Goal: Information Seeking & Learning: Understand process/instructions

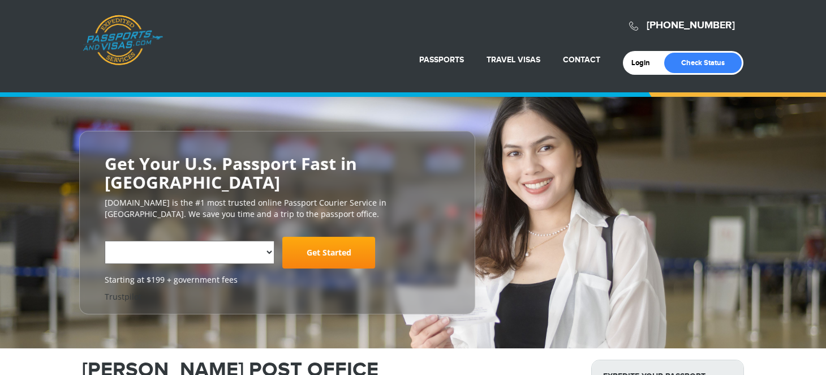
select select "**********"
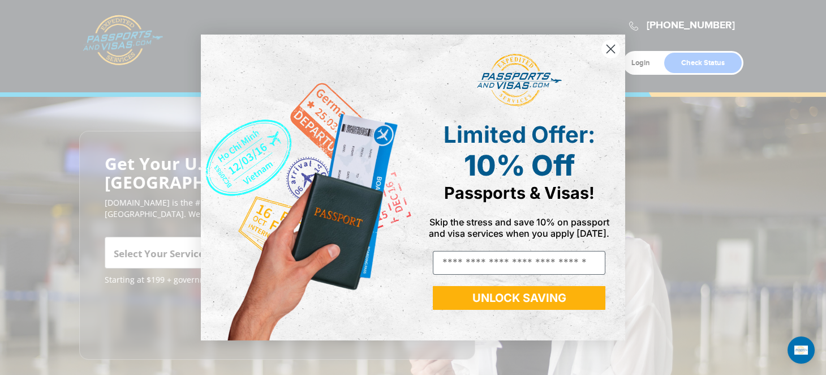
click at [612, 49] on circle "Close dialog" at bounding box center [611, 49] width 19 height 19
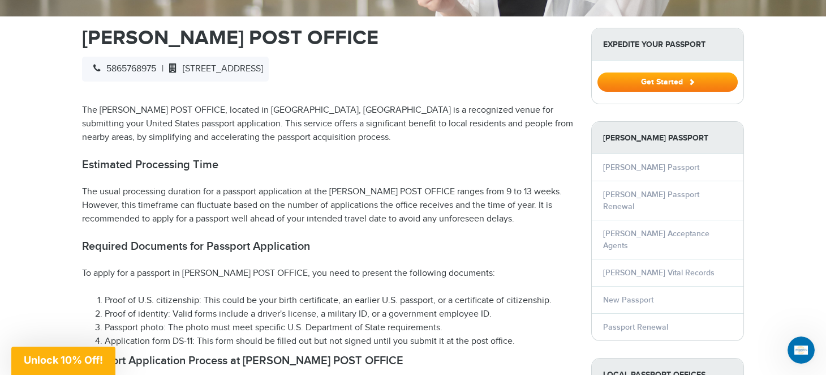
scroll to position [396, 0]
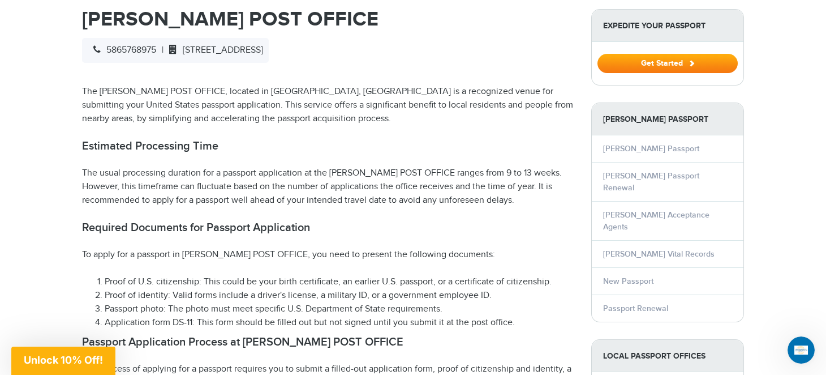
click at [632, 135] on li "Warren Passport" at bounding box center [668, 148] width 152 height 27
click at [645, 103] on strong "Warren Passport" at bounding box center [668, 119] width 152 height 32
click at [667, 54] on button "Get Started" at bounding box center [668, 63] width 140 height 19
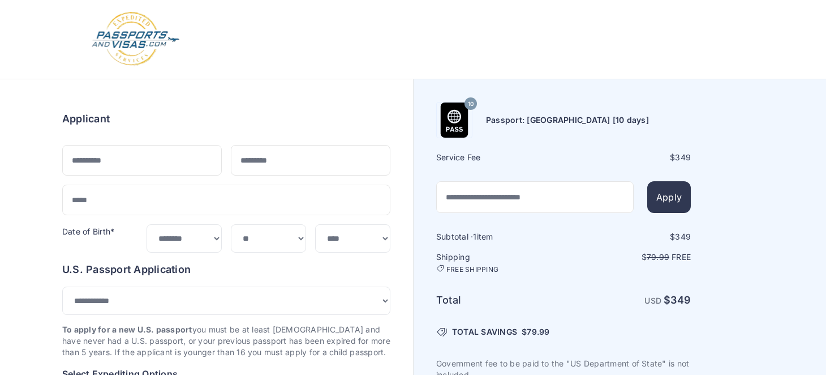
select select "***"
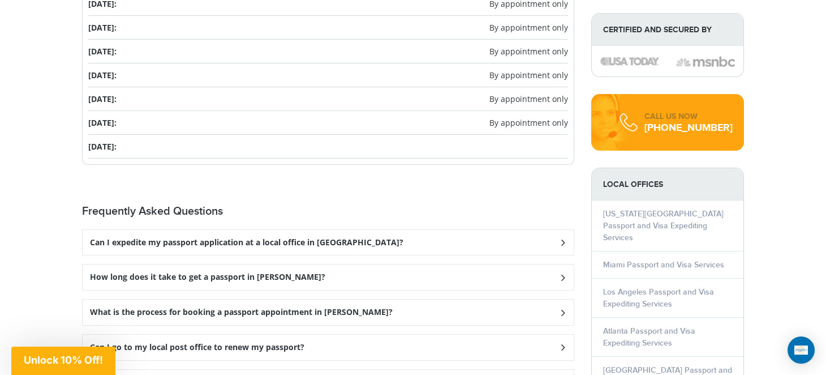
scroll to position [1473, 0]
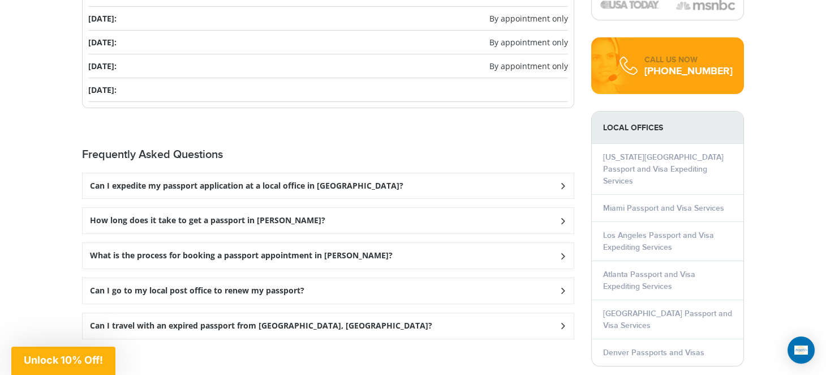
click at [331, 181] on h3 "Can I expedite my passport application at a local office in Warren?" at bounding box center [247, 186] width 314 height 10
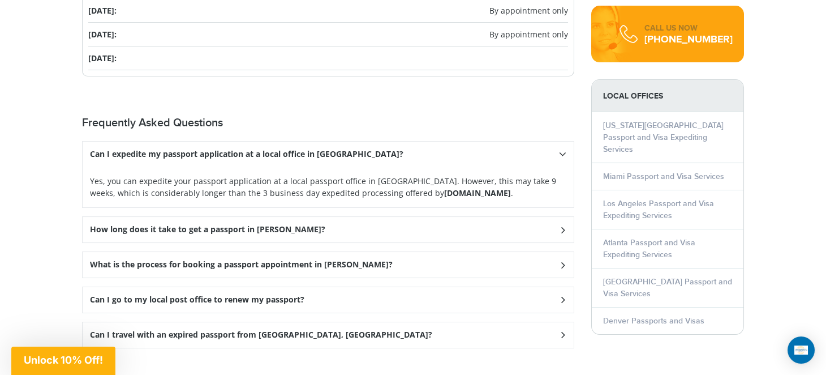
scroll to position [1530, 0]
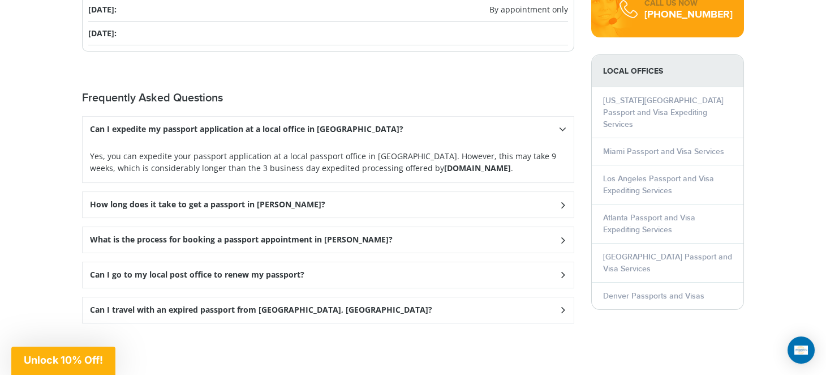
click at [388, 142] on div "What is the process for booking a passport appointment in Warren?" at bounding box center [328, 129] width 491 height 25
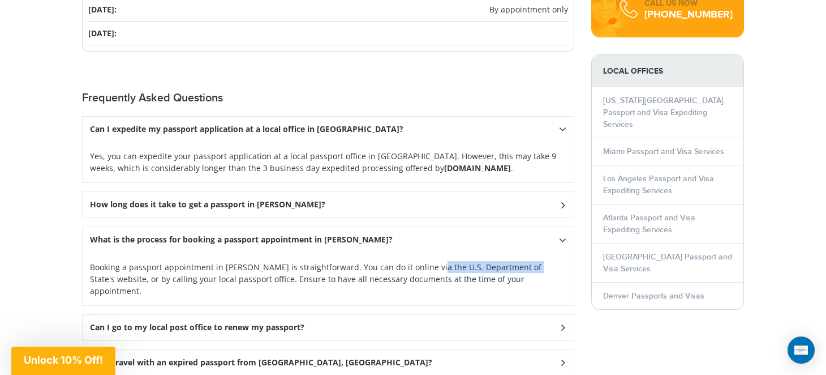
drag, startPoint x: 426, startPoint y: 243, endPoint x: 519, endPoint y: 245, distance: 92.8
click at [519, 174] on p "Booking a passport appointment in Warren is straightforward. You can do it onli…" at bounding box center [328, 162] width 477 height 24
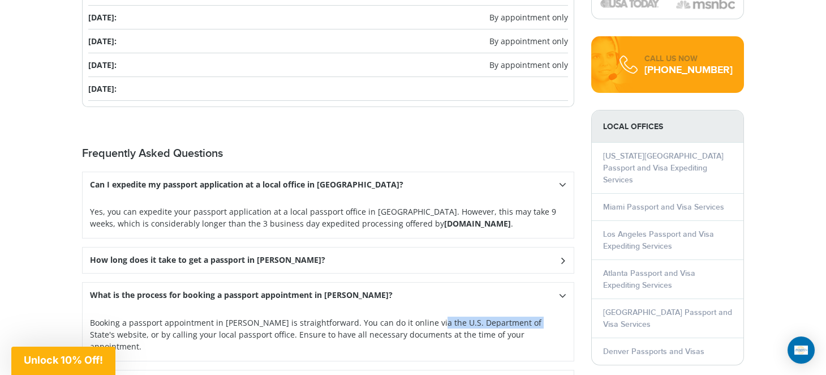
scroll to position [1473, 0]
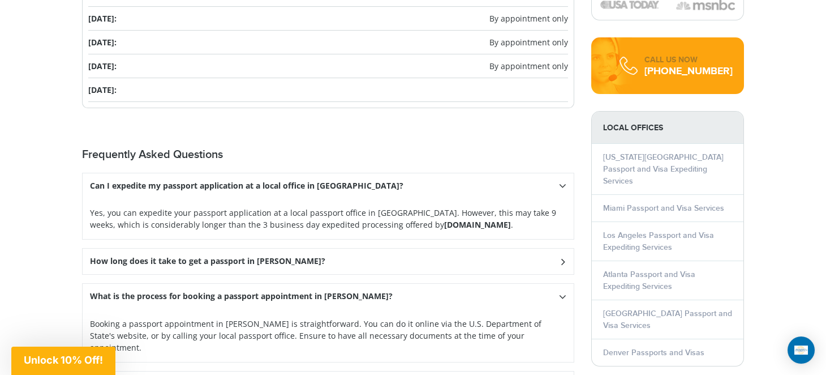
click at [482, 199] on div "How long does it take to get a passport in Warren?" at bounding box center [328, 185] width 491 height 25
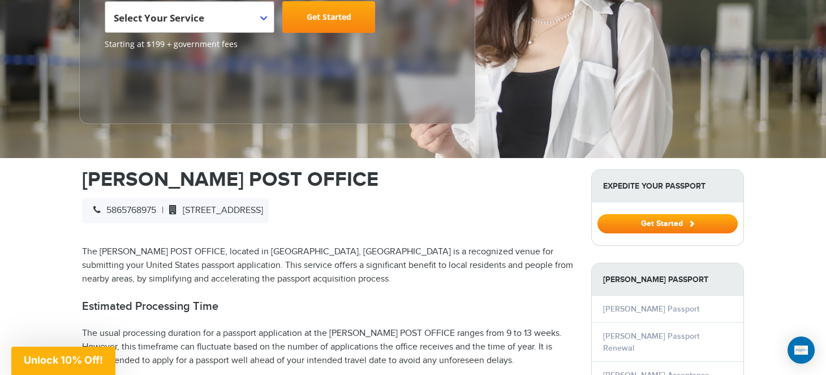
scroll to position [228, 0]
